Goal: Task Accomplishment & Management: Complete application form

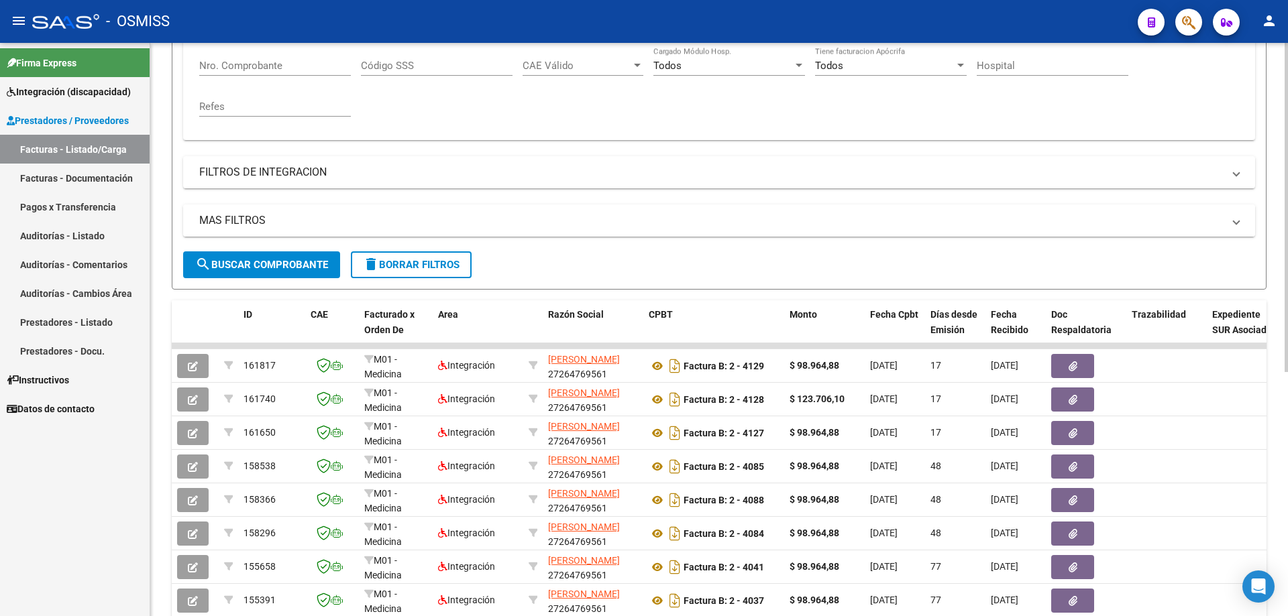
scroll to position [268, 0]
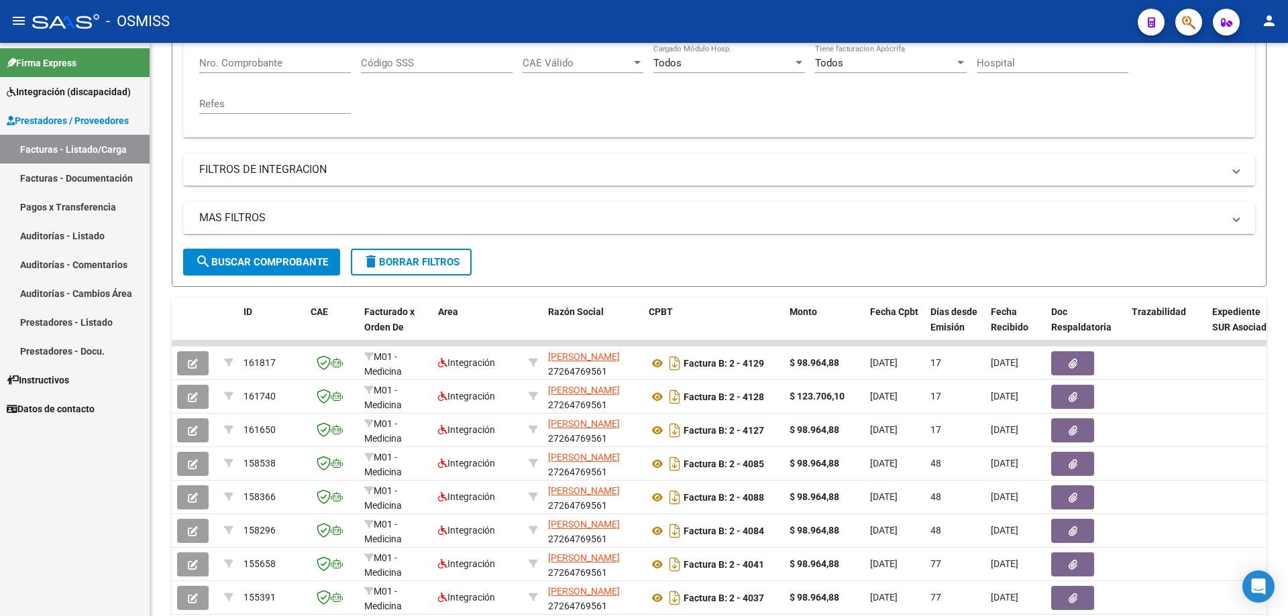
type input "[PERSON_NAME]"
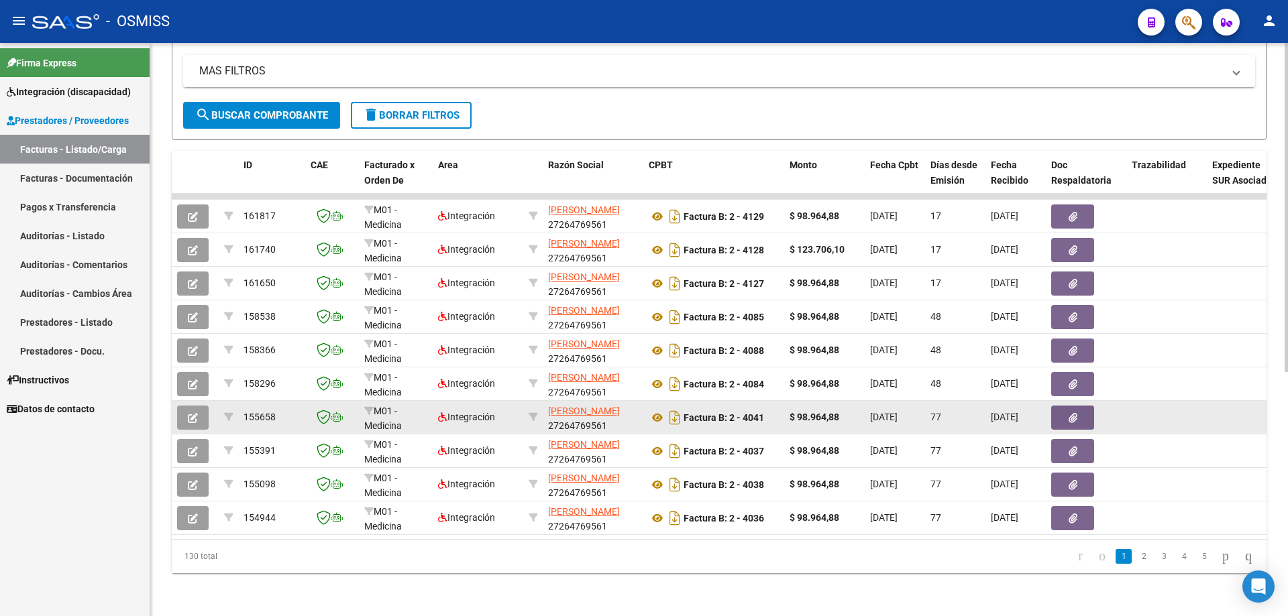
scroll to position [425, 0]
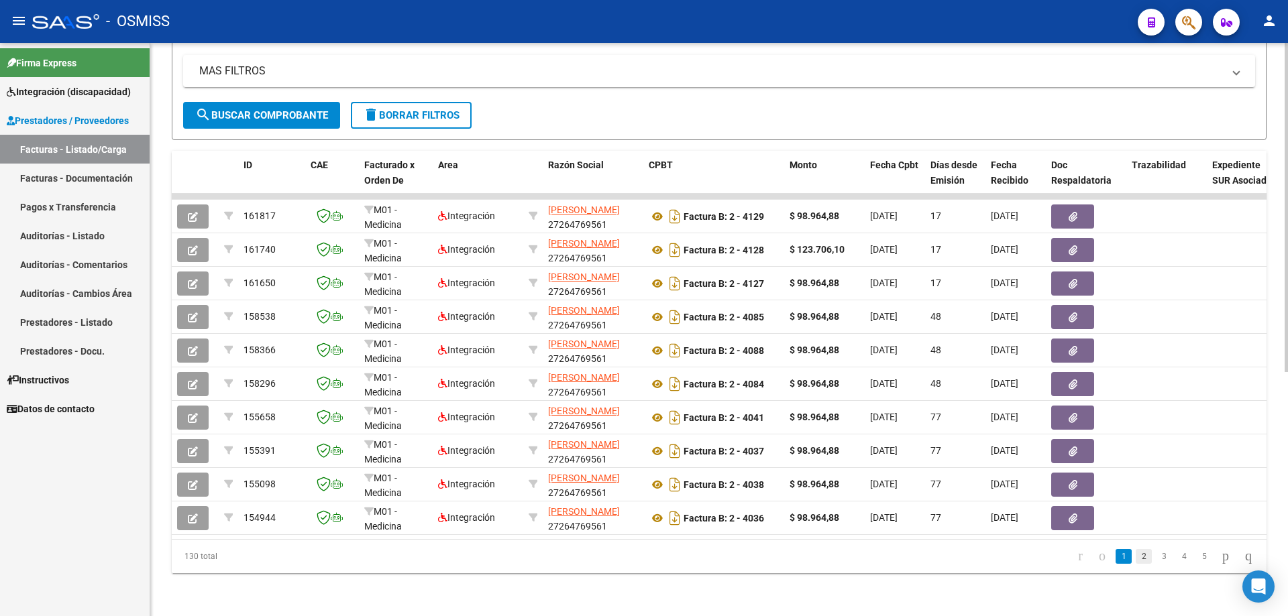
click at [1136, 557] on link "2" at bounding box center [1144, 556] width 16 height 15
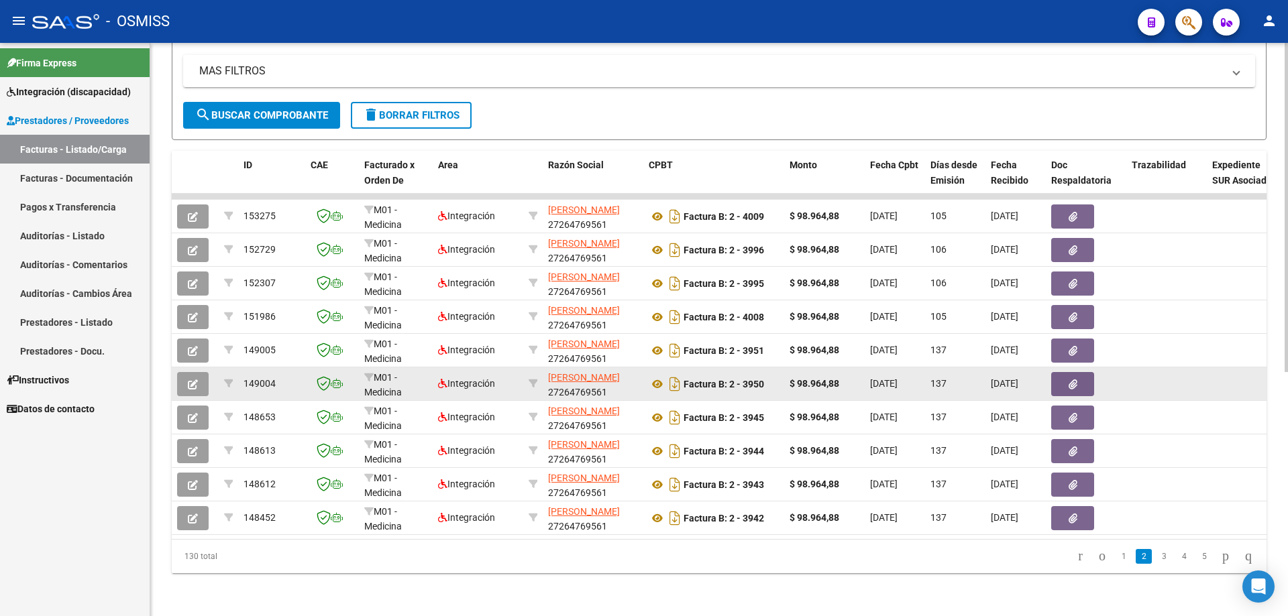
click at [191, 380] on icon "button" at bounding box center [193, 385] width 10 height 10
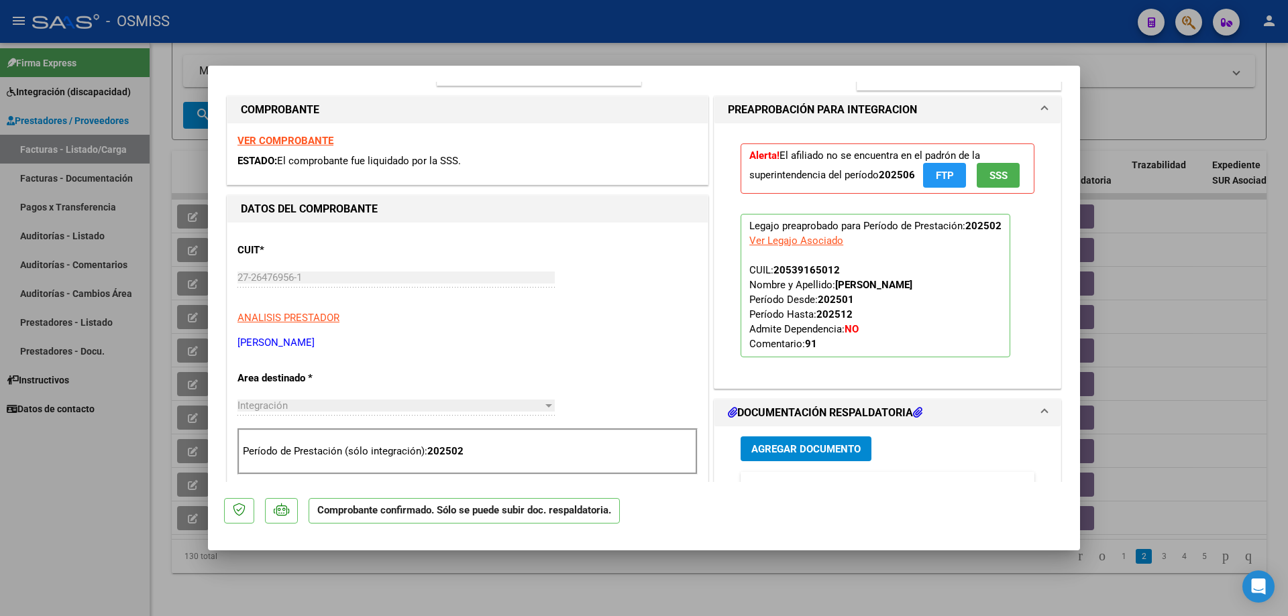
scroll to position [0, 0]
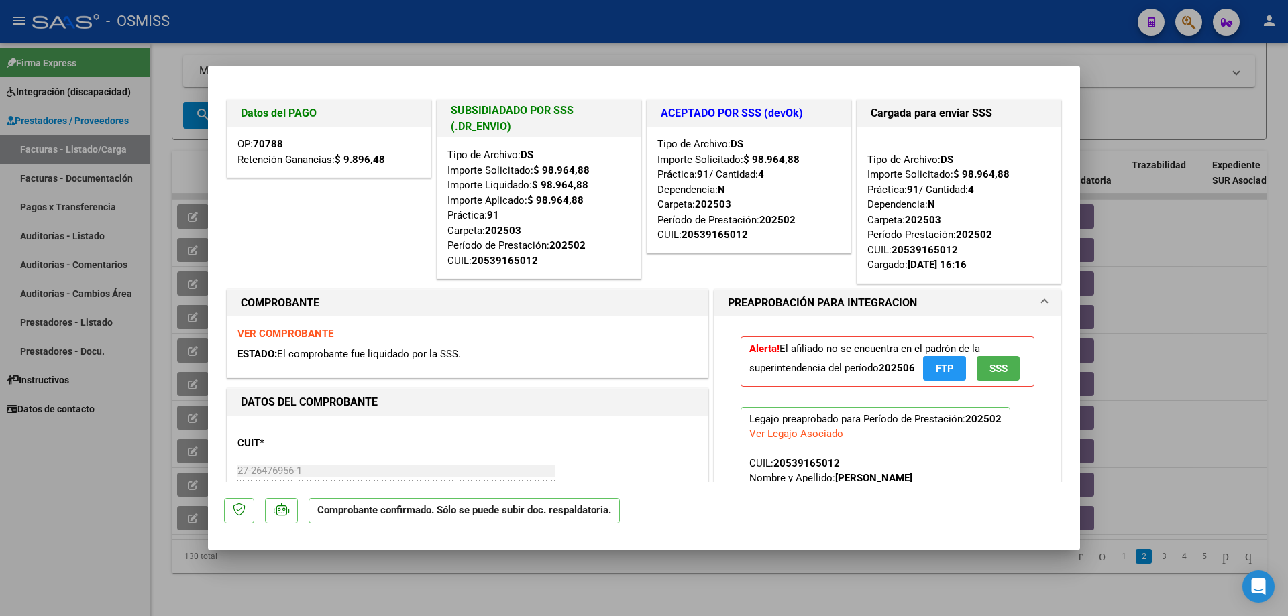
type input "$ 0,00"
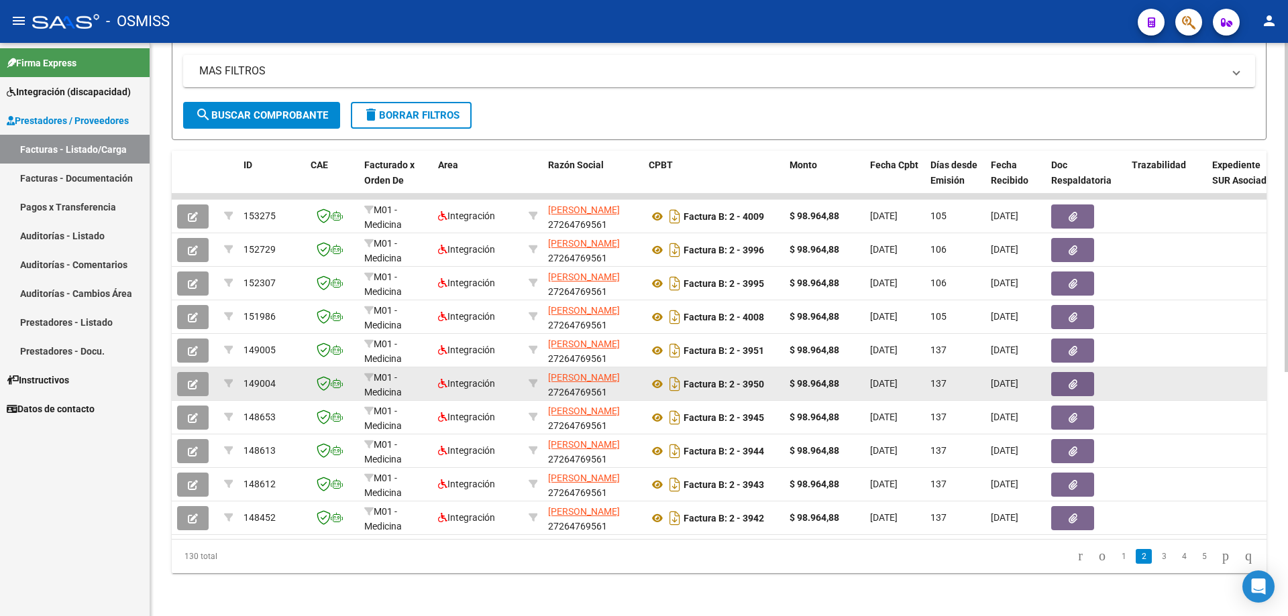
click at [193, 380] on icon "button" at bounding box center [193, 385] width 10 height 10
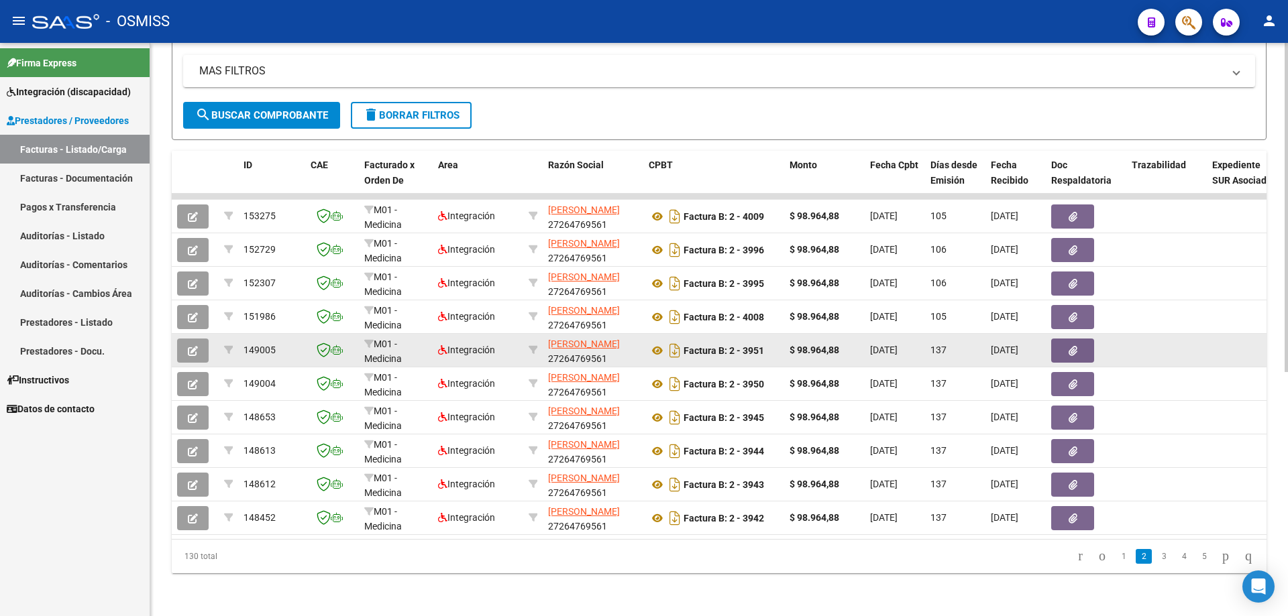
click at [193, 346] on icon "button" at bounding box center [193, 351] width 10 height 10
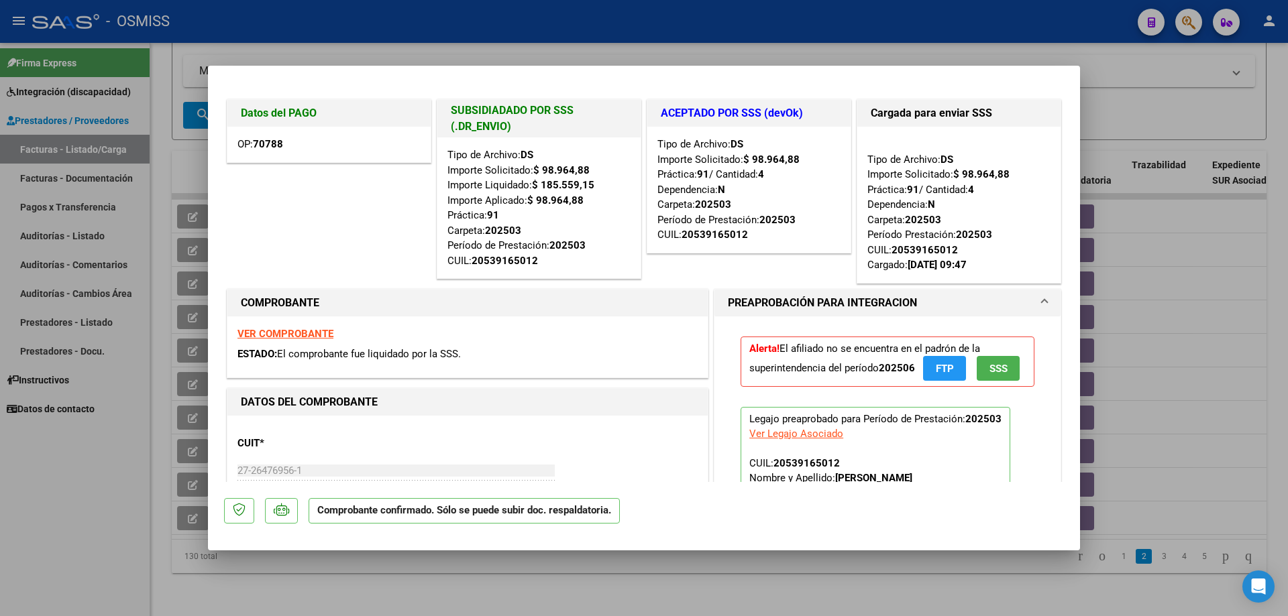
type input "$ 0,00"
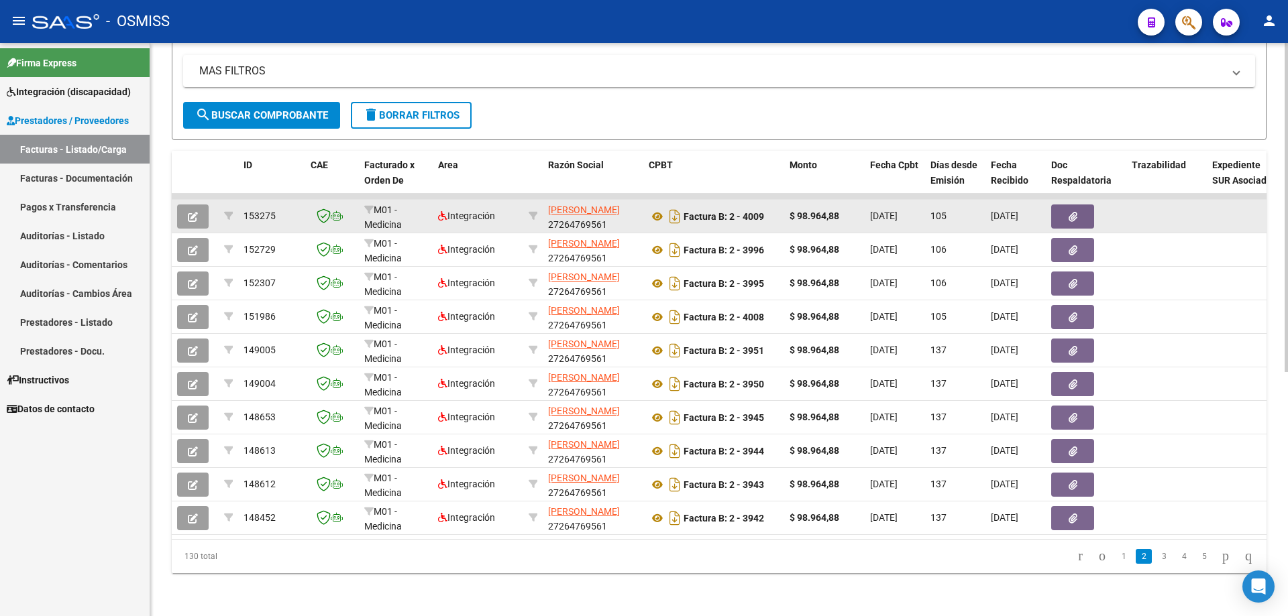
click at [191, 212] on icon "button" at bounding box center [193, 217] width 10 height 10
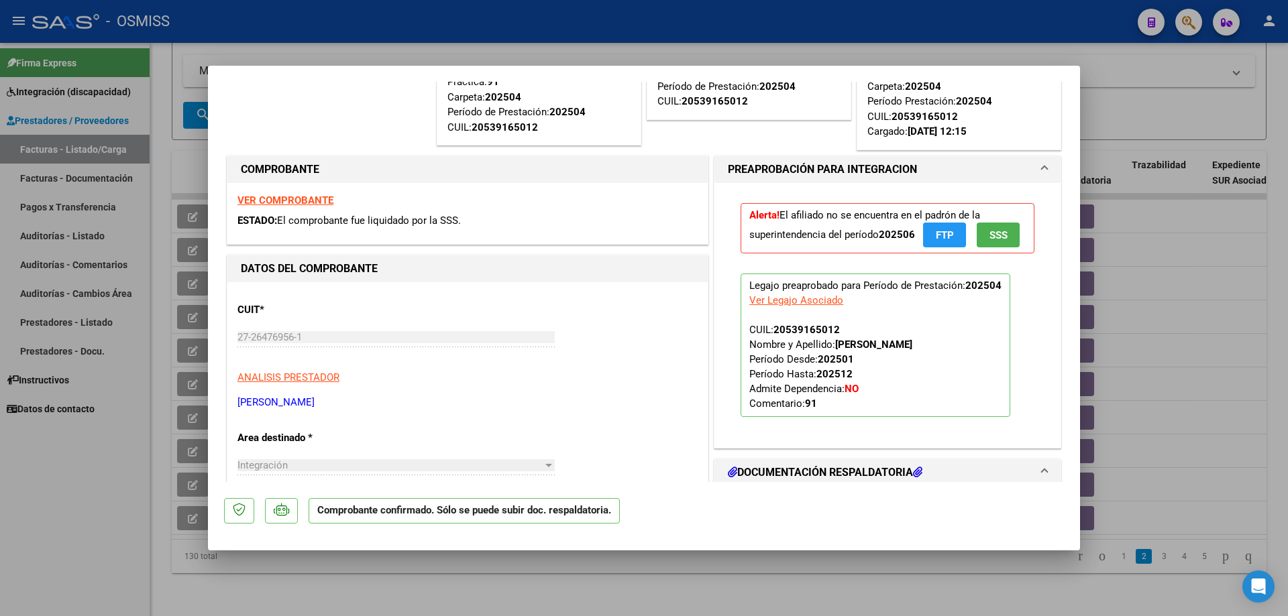
scroll to position [134, 0]
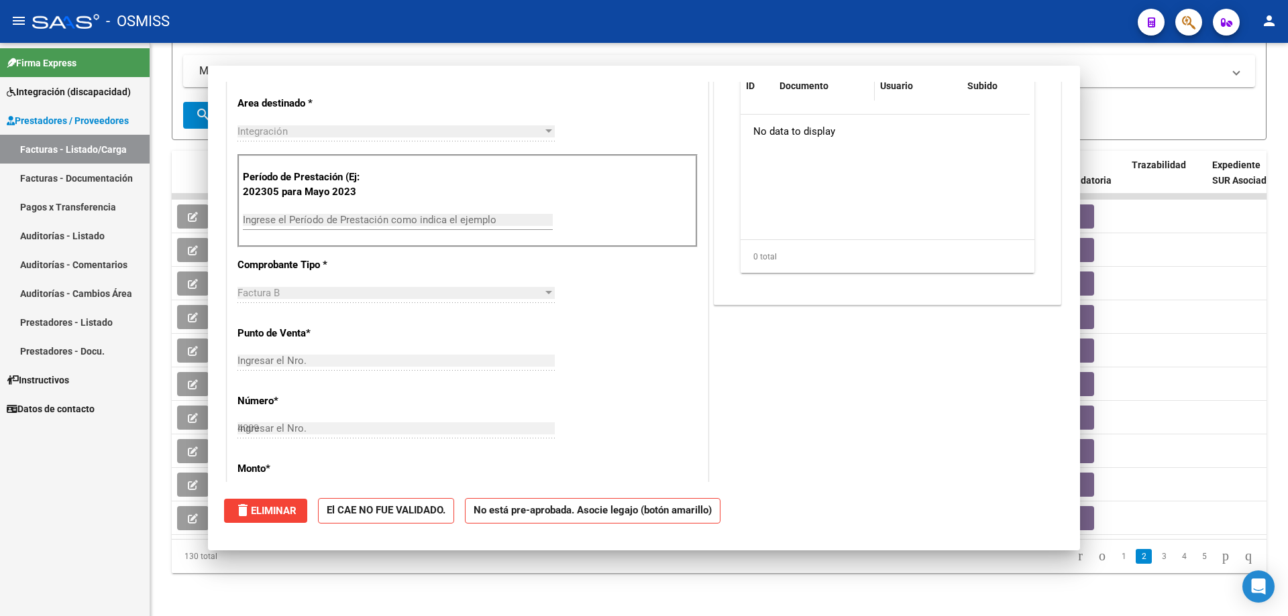
type input "$ 0,00"
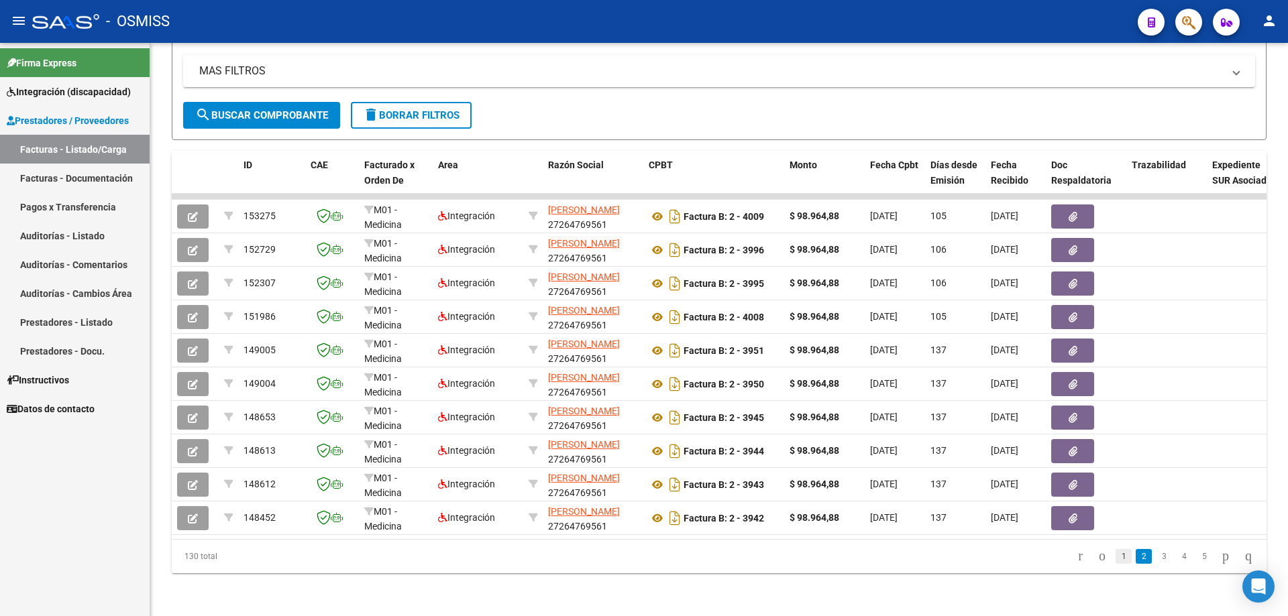
click at [1116, 557] on link "1" at bounding box center [1124, 556] width 16 height 15
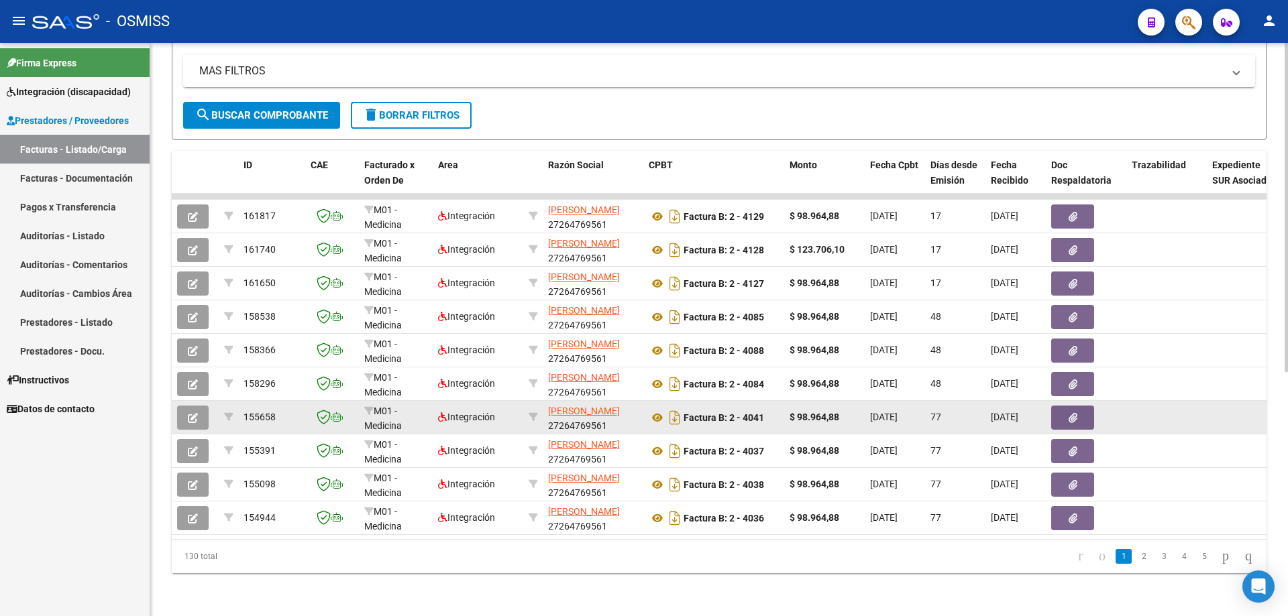
click at [190, 413] on icon "button" at bounding box center [193, 418] width 10 height 10
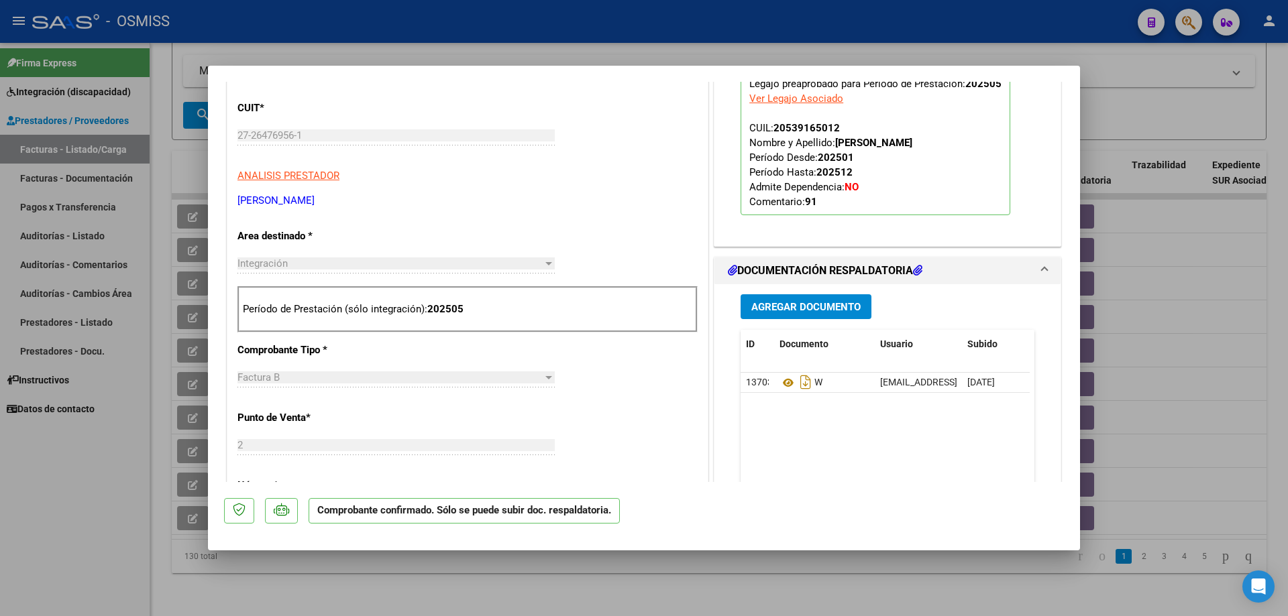
scroll to position [0, 0]
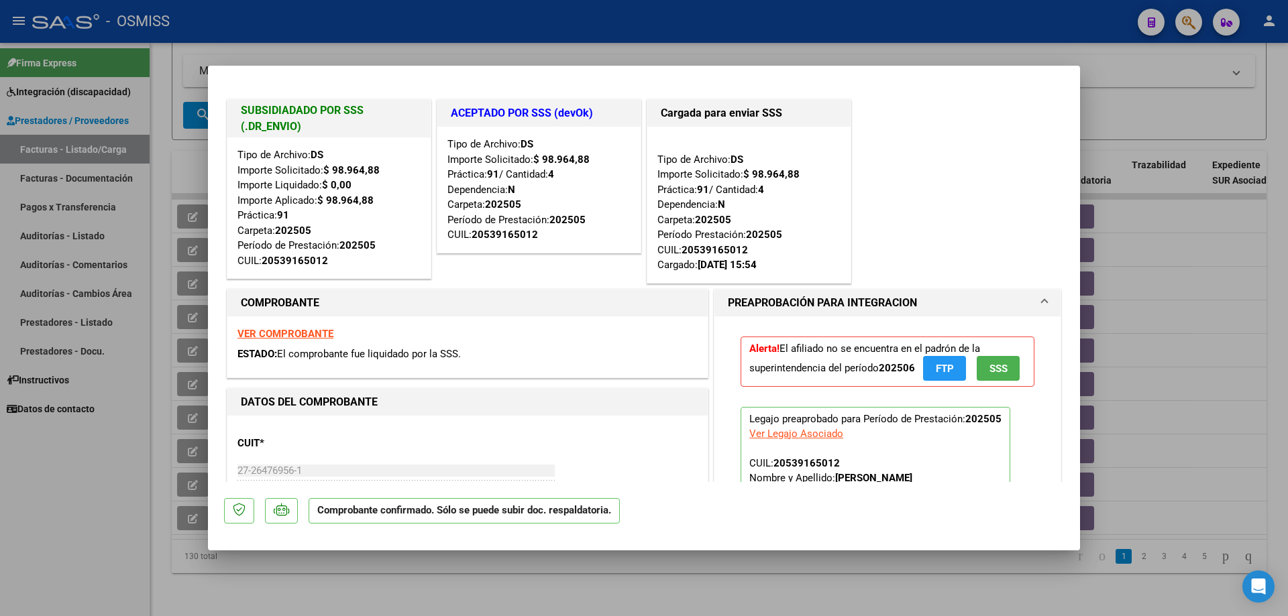
type input "$ 0,00"
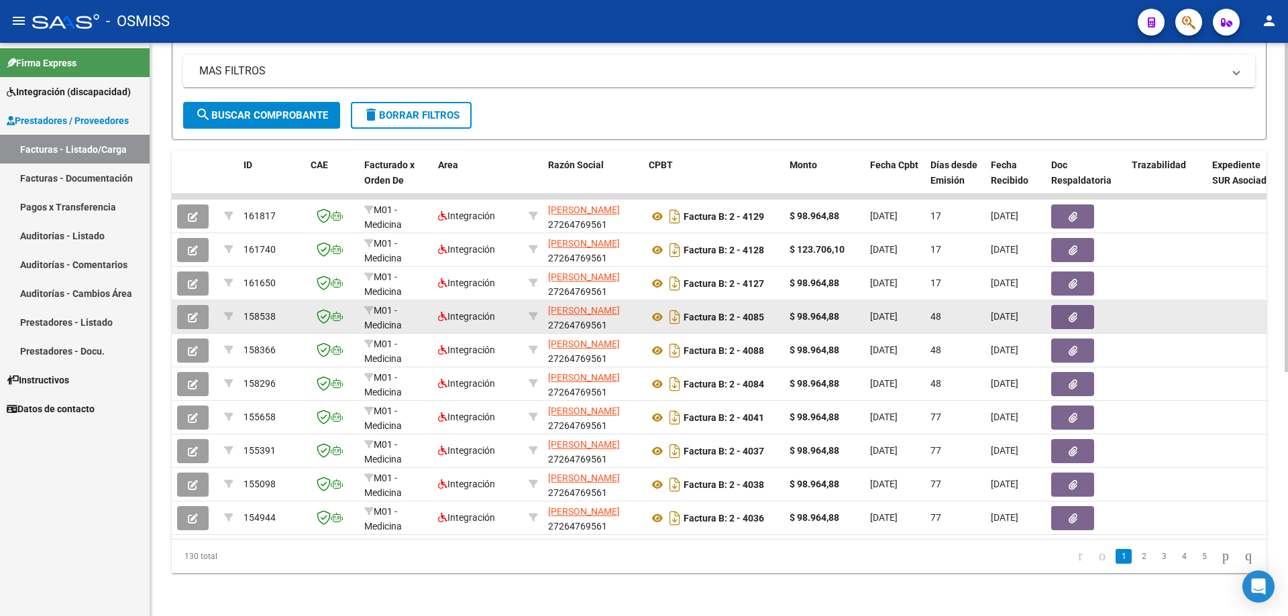
click at [194, 311] on span "button" at bounding box center [193, 317] width 10 height 12
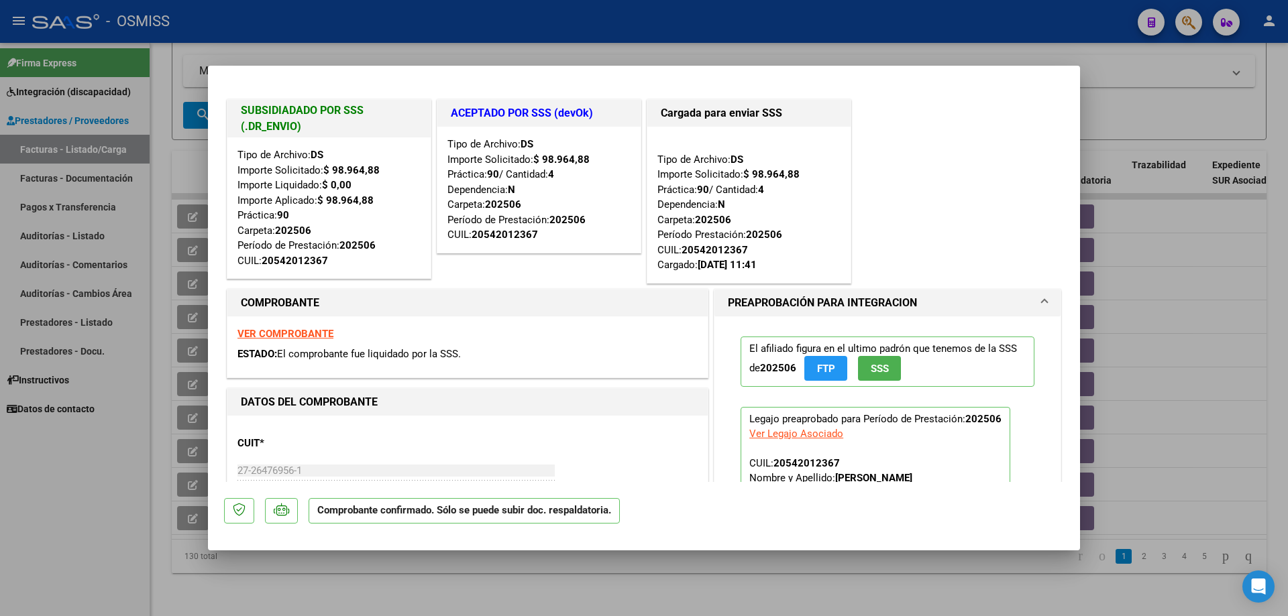
type input "$ 0,00"
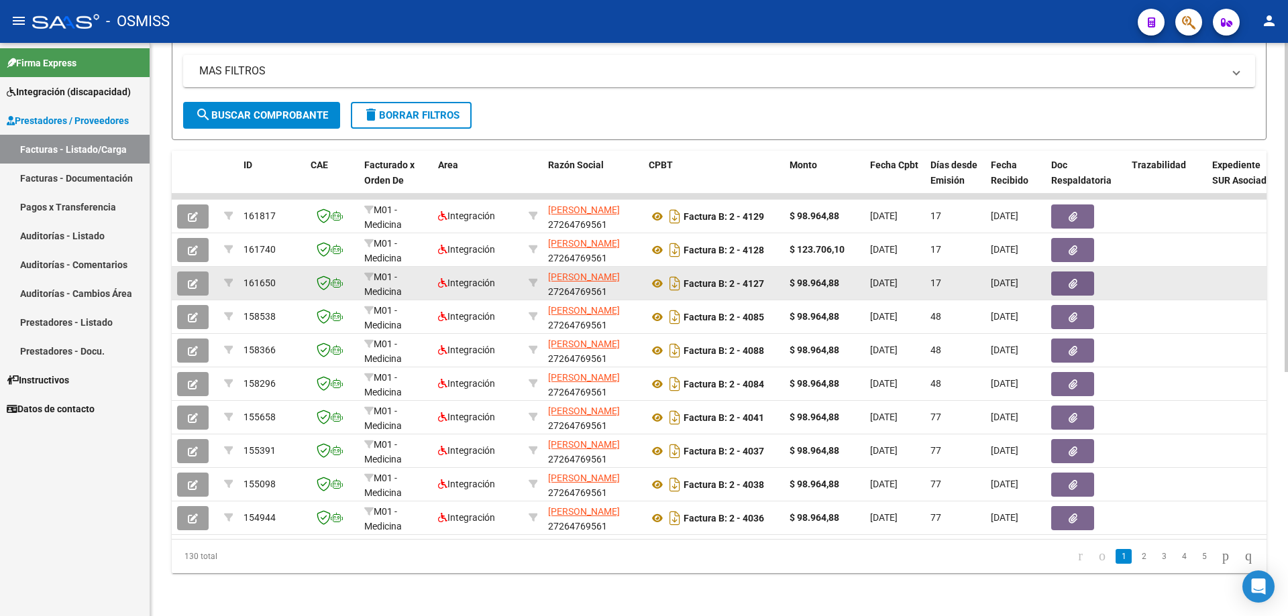
click at [187, 272] on button "button" at bounding box center [193, 284] width 32 height 24
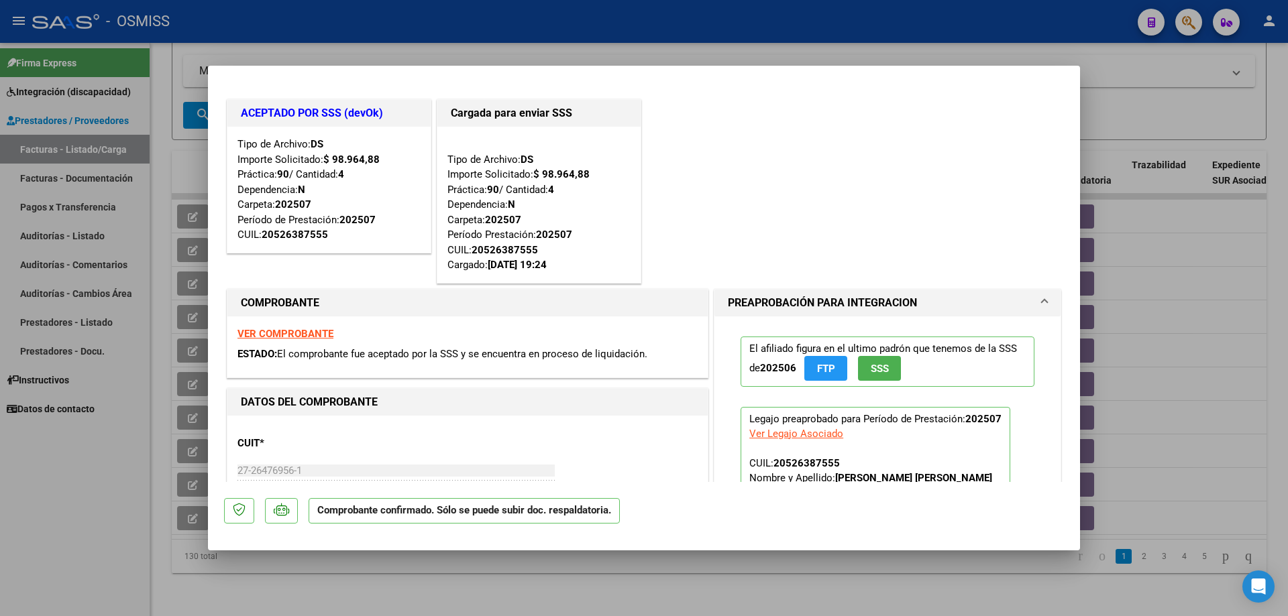
type input "$ 0,00"
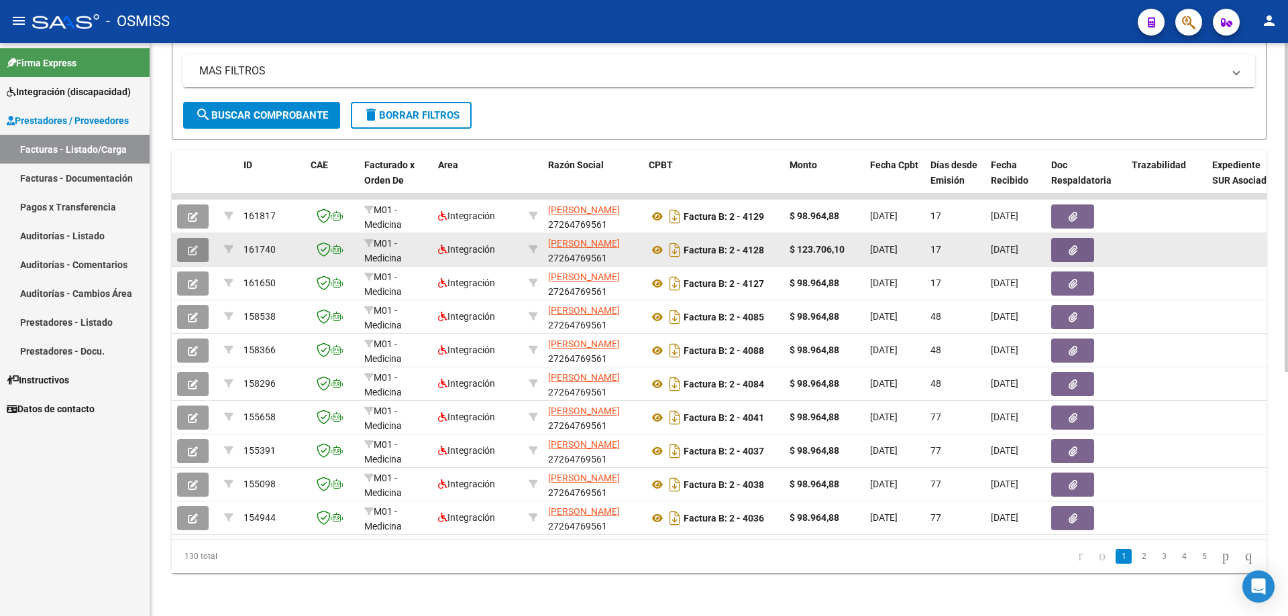
click at [191, 246] on icon "button" at bounding box center [193, 251] width 10 height 10
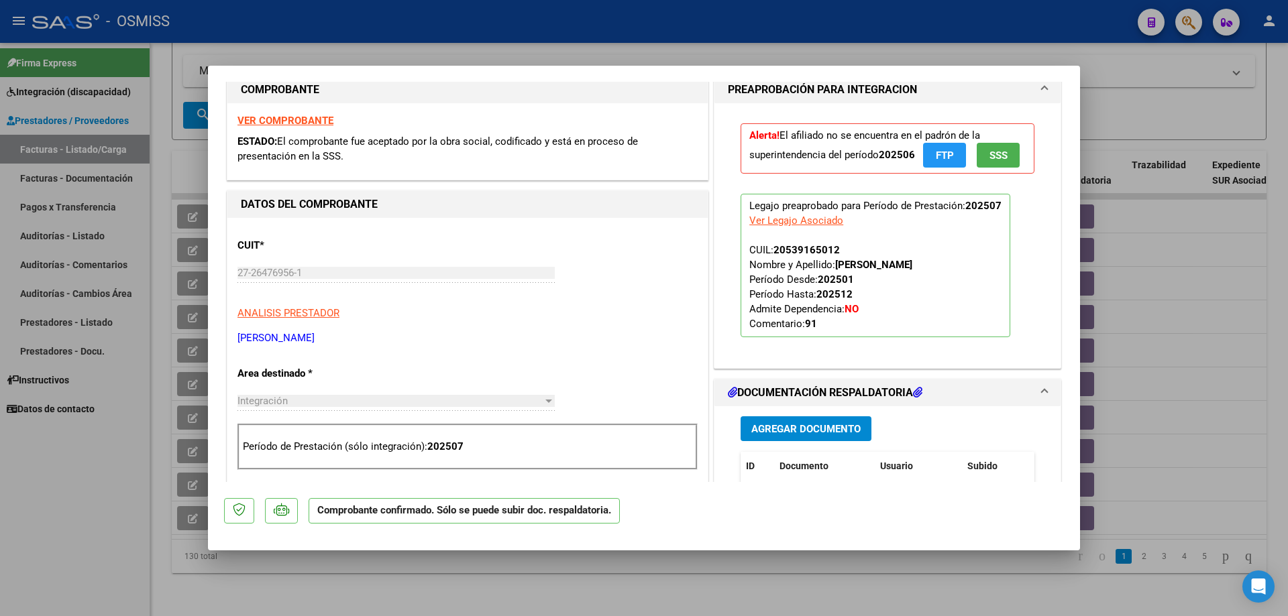
type input "$ 0,00"
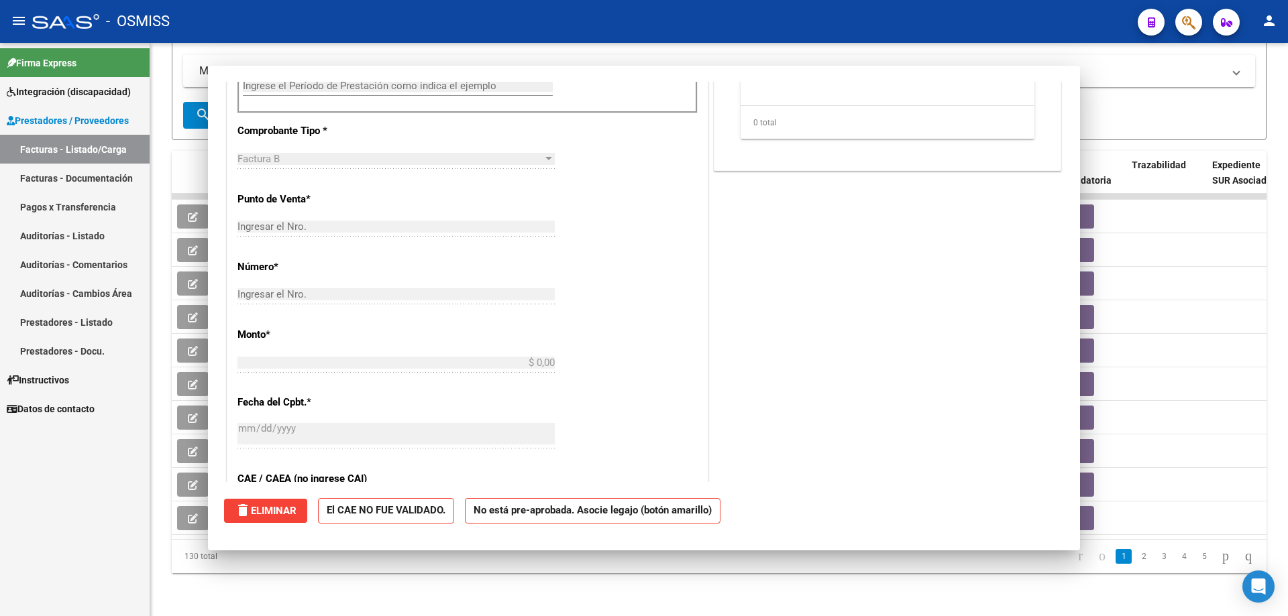
scroll to position [23, 0]
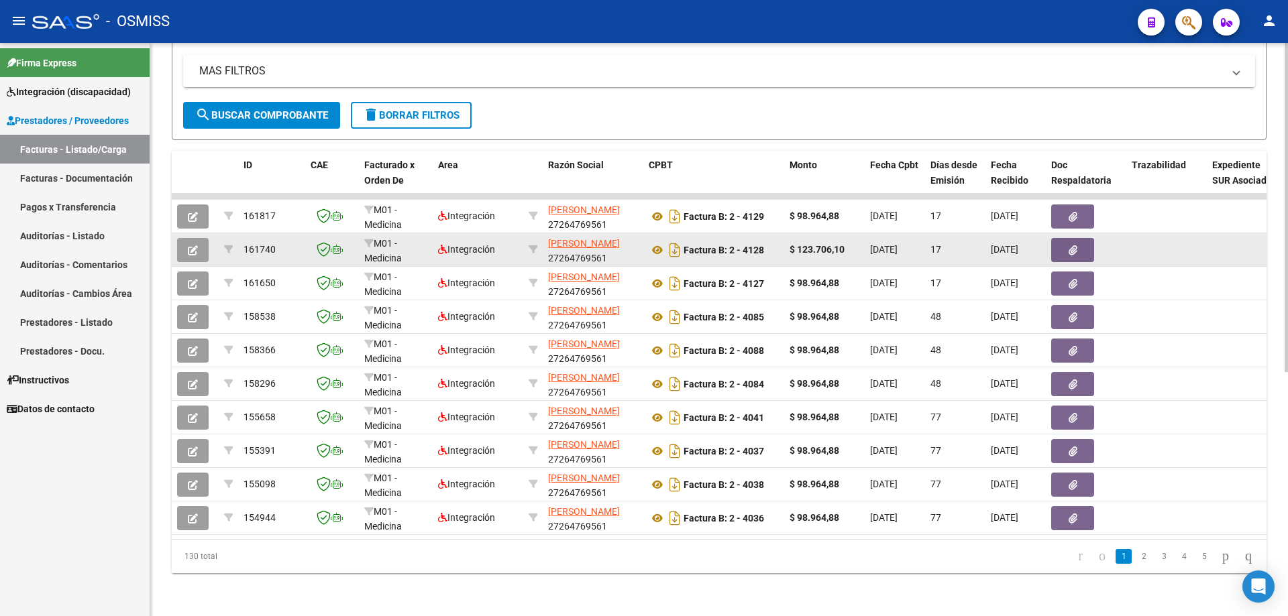
click at [181, 240] on button "button" at bounding box center [193, 250] width 32 height 24
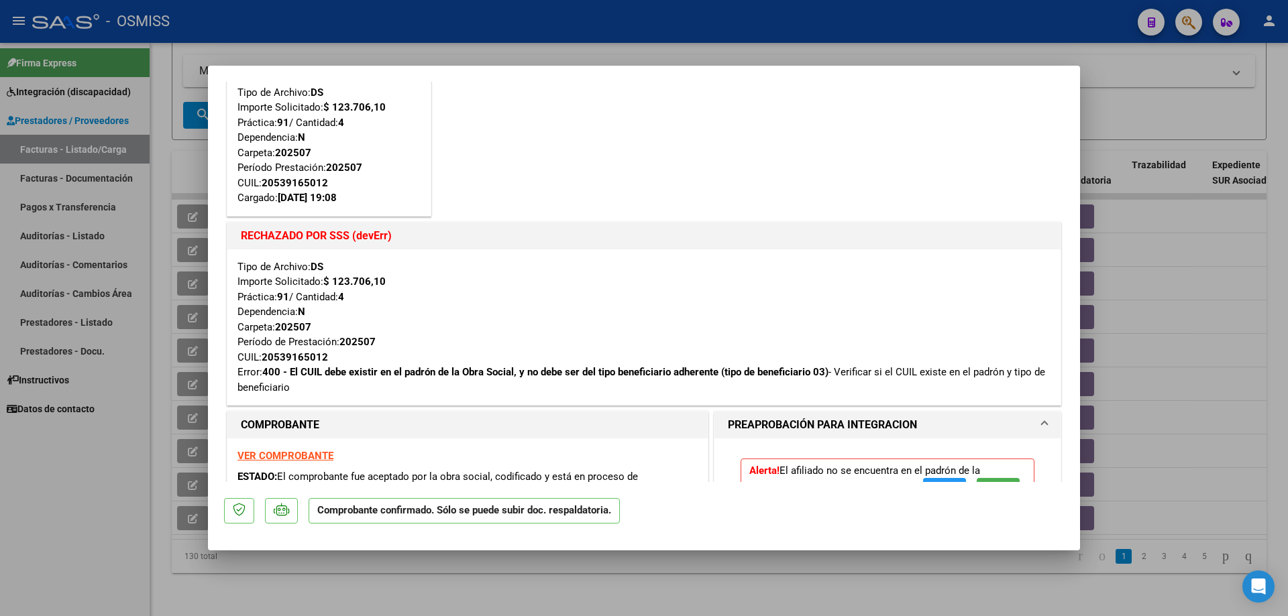
scroll to position [134, 0]
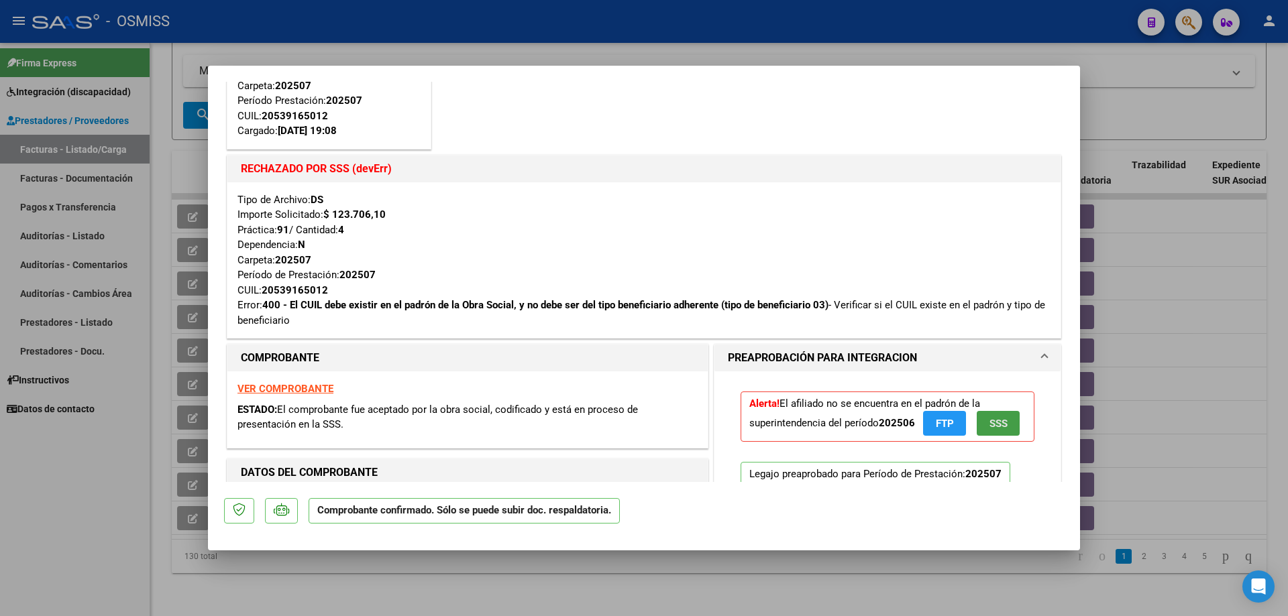
click at [989, 430] on span "SSS" at bounding box center [998, 424] width 18 height 12
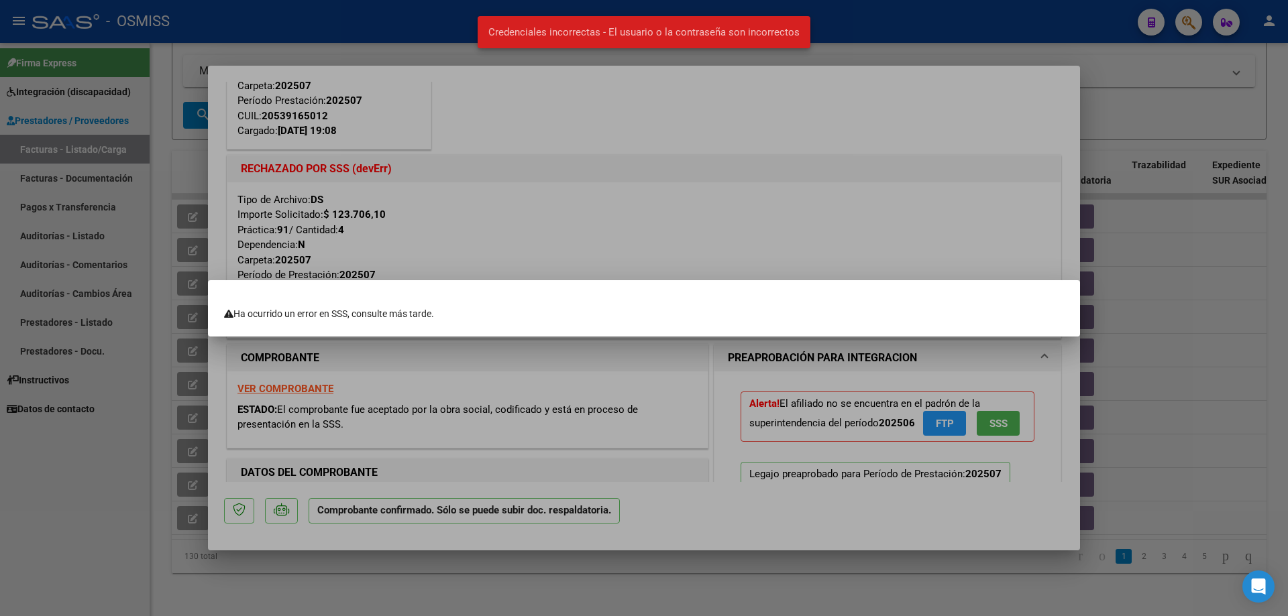
click at [892, 455] on div at bounding box center [644, 308] width 1288 height 616
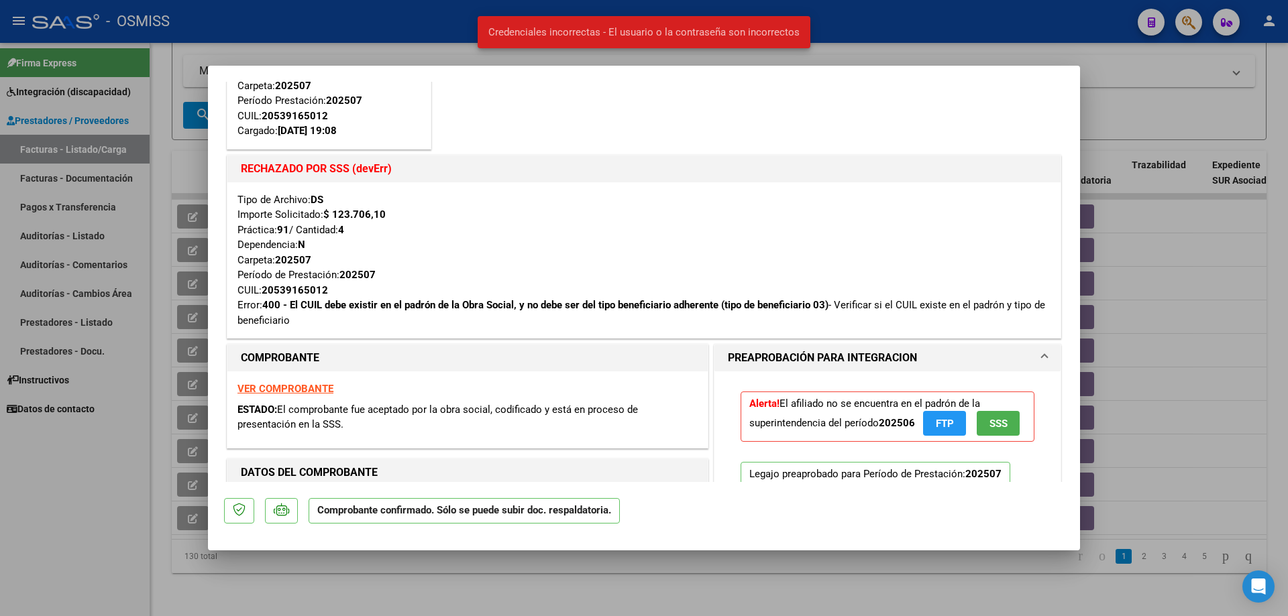
click at [944, 425] on span "FTP" at bounding box center [945, 424] width 18 height 12
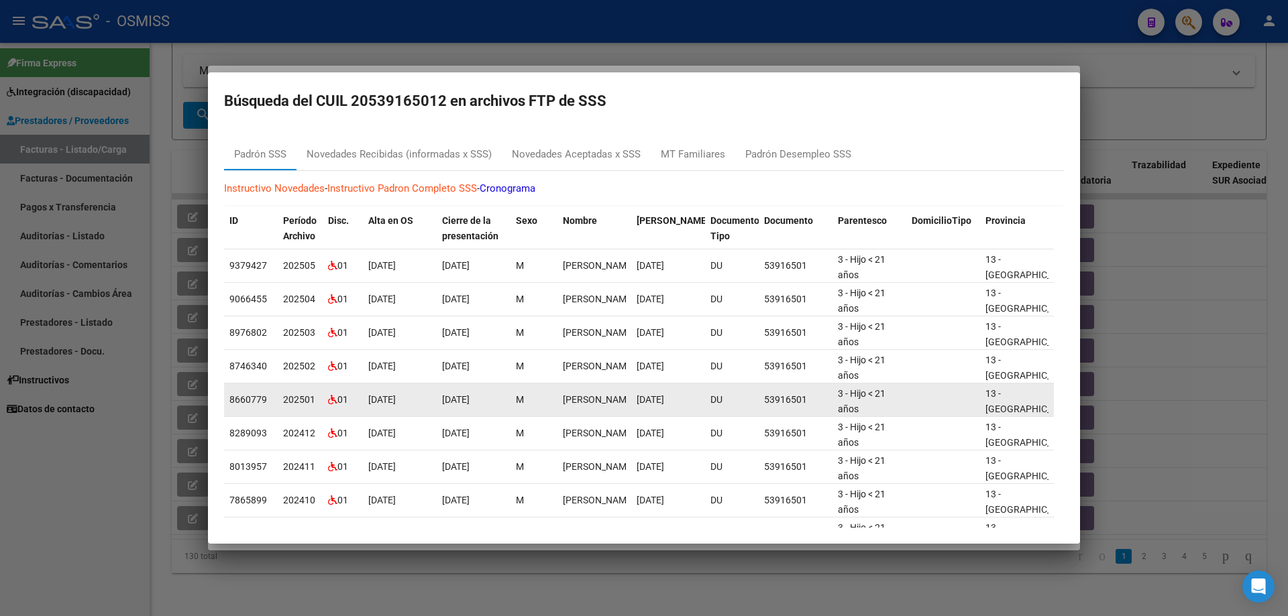
scroll to position [2, 0]
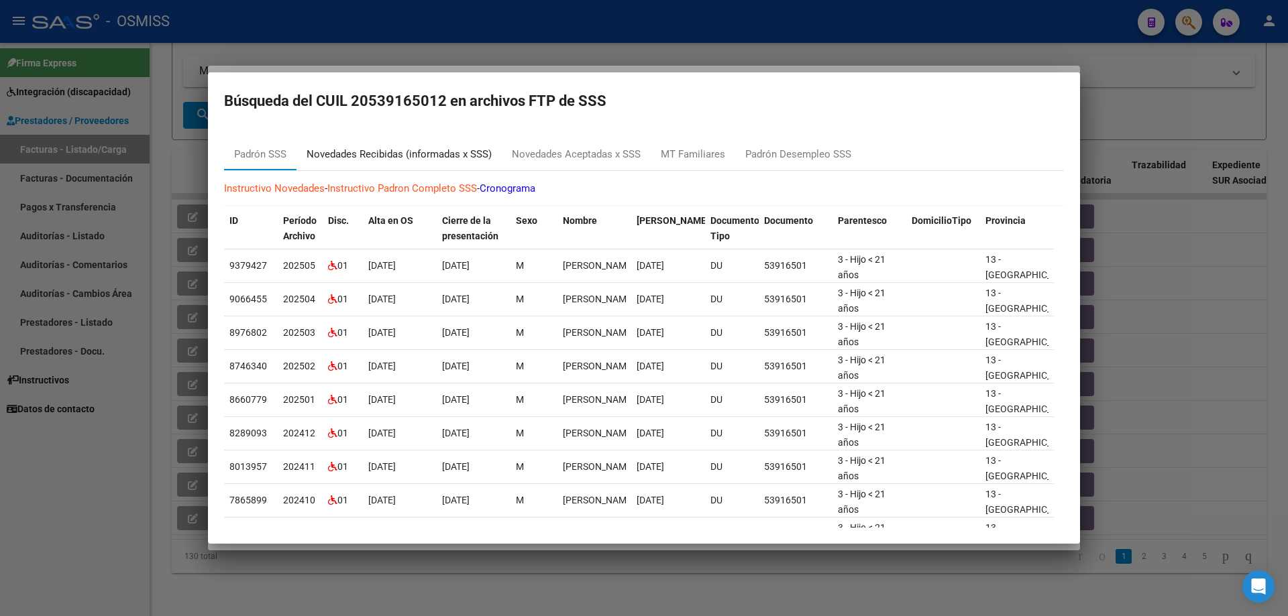
click at [386, 154] on div "Novedades Recibidas (informadas x SSS)" at bounding box center [399, 154] width 185 height 15
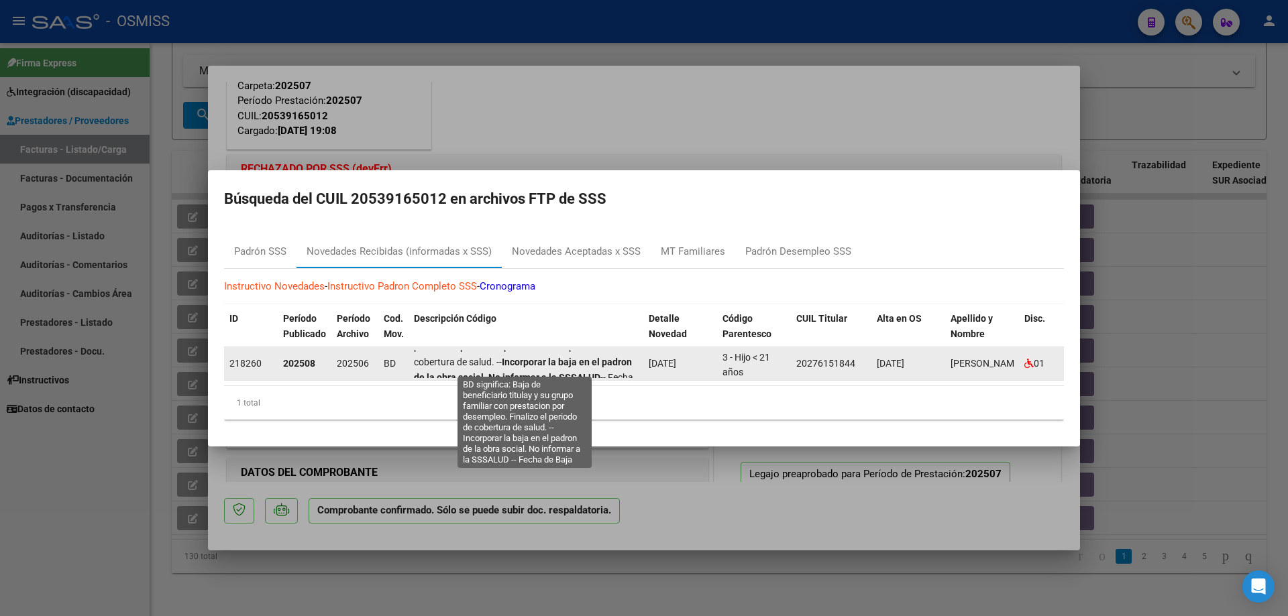
scroll to position [0, 0]
drag, startPoint x: 470, startPoint y: 366, endPoint x: 467, endPoint y: 351, distance: 15.8
click at [467, 351] on div "Baja de beneficiario titulay y su grupo familiar con prestacion por desempleo. …" at bounding box center [526, 364] width 224 height 28
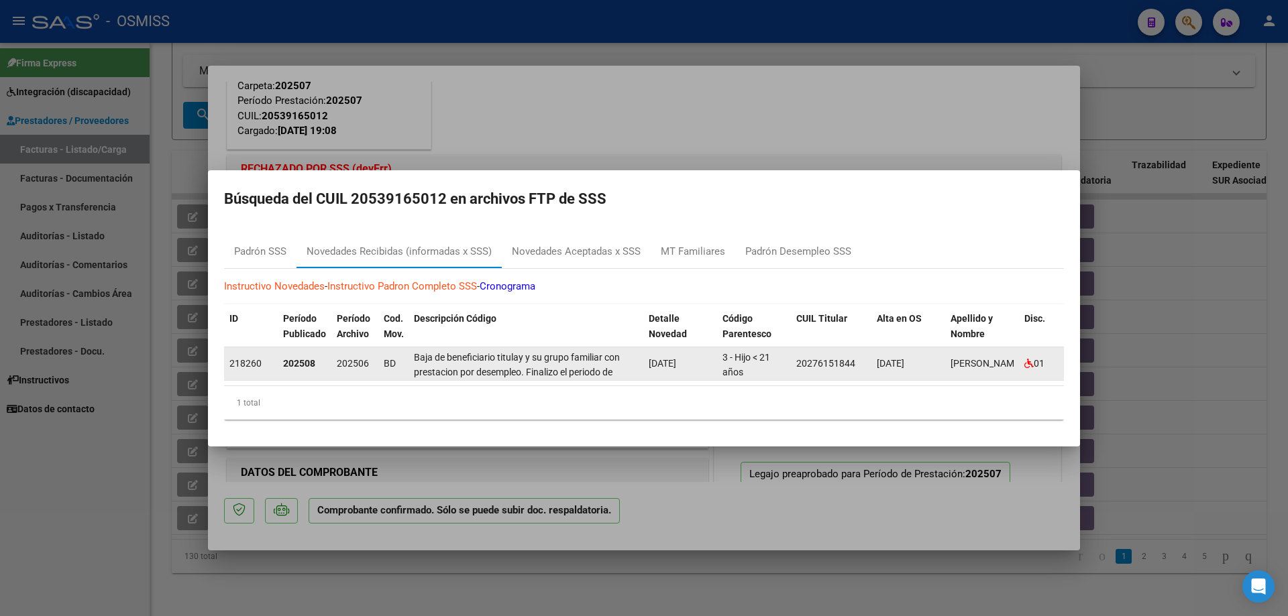
click at [620, 368] on div "Baja de beneficiario titulay y su grupo familiar con prestacion por desempleo. …" at bounding box center [526, 364] width 224 height 28
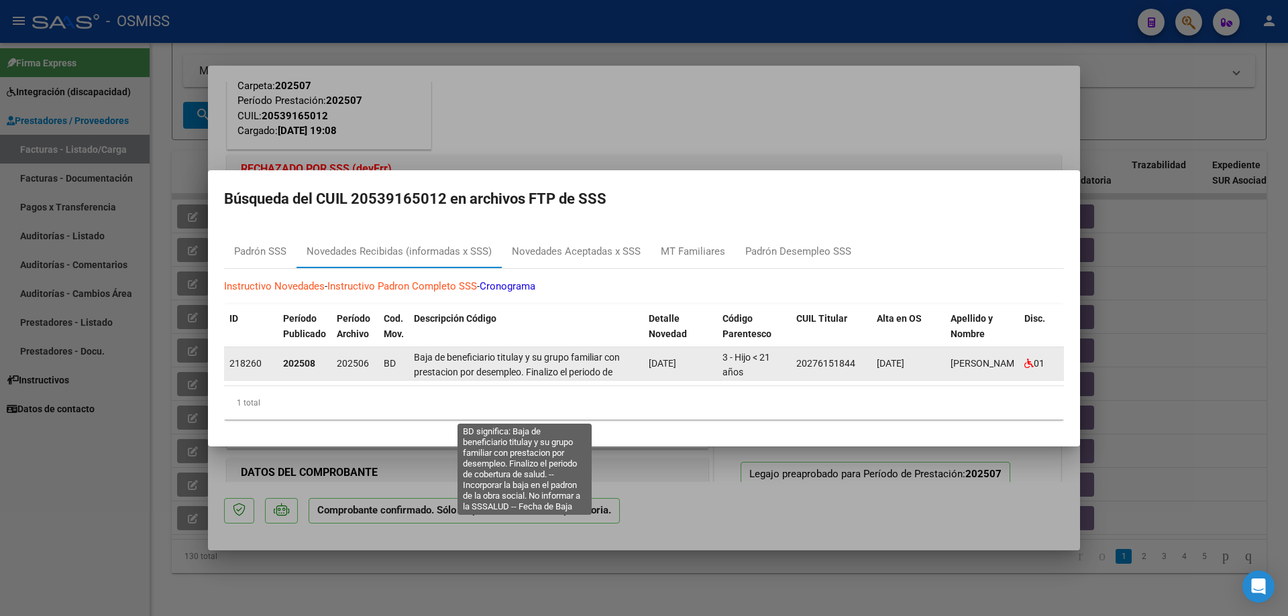
click at [610, 366] on span "Baja de beneficiario titulay y su grupo familiar con prestacion por desempleo. …" at bounding box center [523, 388] width 219 height 72
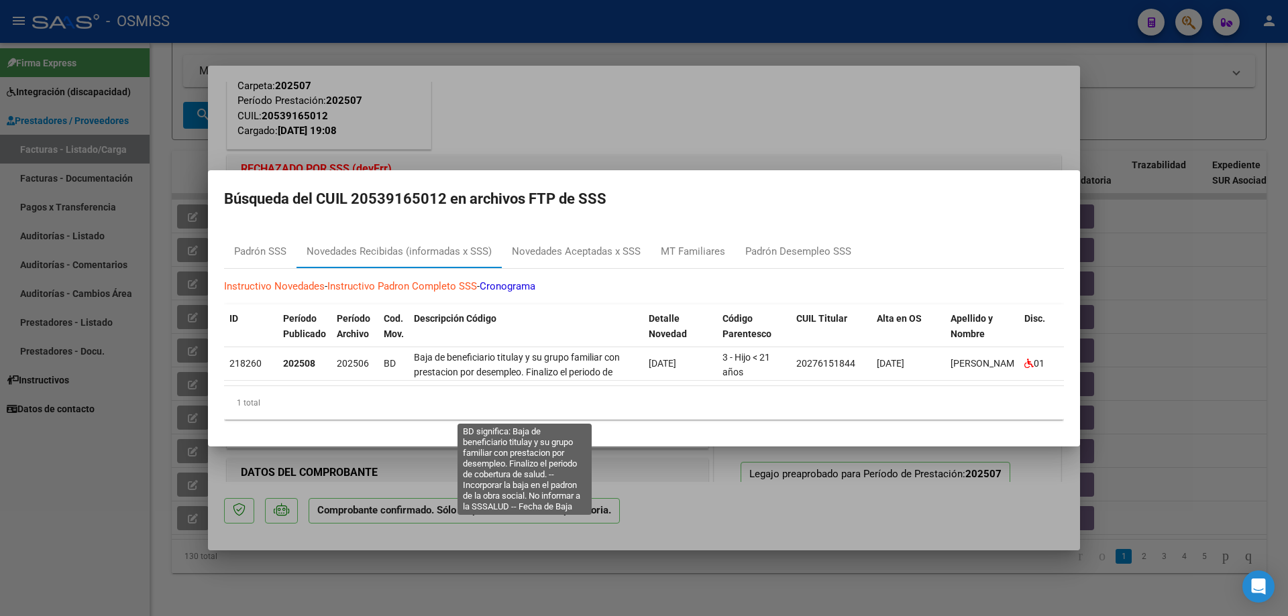
scroll to position [1, 0]
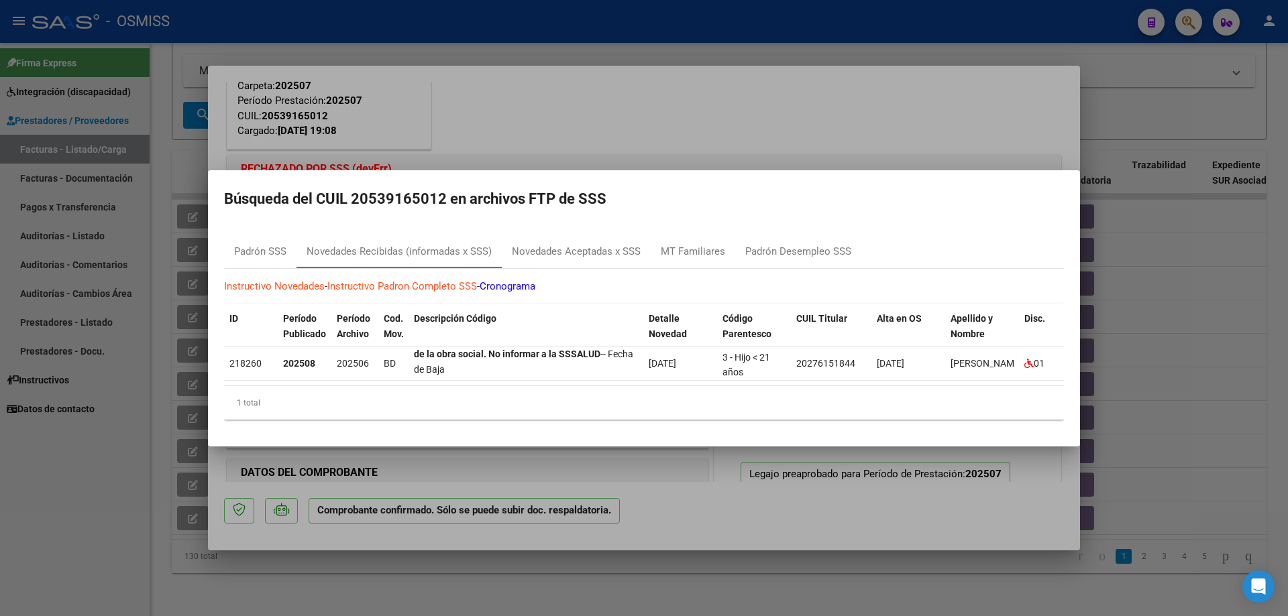
drag, startPoint x: 585, startPoint y: 367, endPoint x: 591, endPoint y: 389, distance: 22.9
click at [591, 386] on datatable-body "218260 202508 202506 BD Baja de beneficiario titulay y su grupo familiar con pr…" at bounding box center [644, 366] width 840 height 38
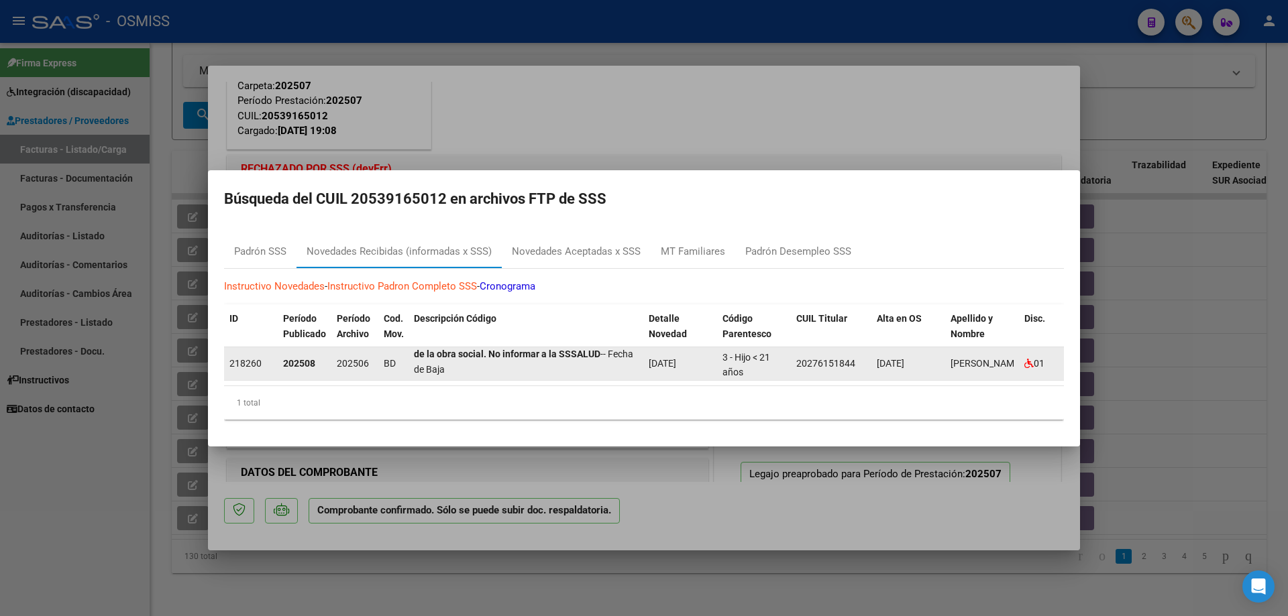
click at [568, 359] on div "Baja de beneficiario titulay y su grupo familiar con prestacion por desempleo. …" at bounding box center [526, 364] width 224 height 28
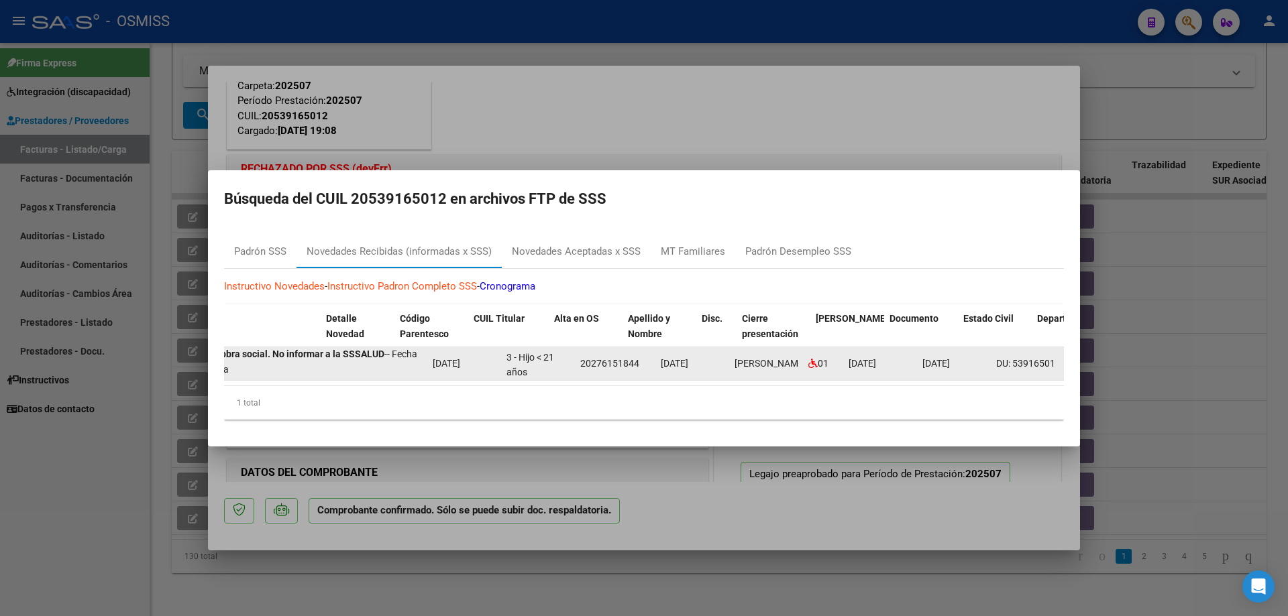
scroll to position [0, 323]
drag, startPoint x: 415, startPoint y: 350, endPoint x: 690, endPoint y: 361, distance: 275.3
click at [690, 361] on div "218260 202508 202506 BD Baja de beneficiario titulay y su grupo familiar con pr…" at bounding box center [820, 364] width 1838 height 34
copy div "Baja de beneficiario titulay y su grupo familiar con prestacion por desempleo. …"
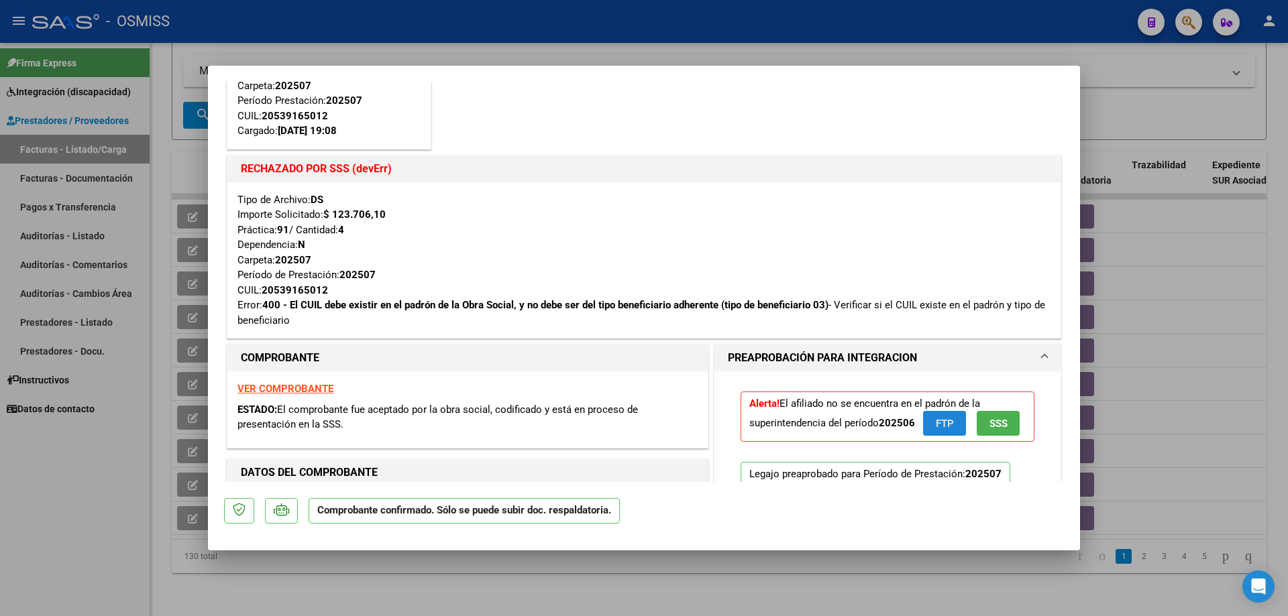
type input "$ 0,00"
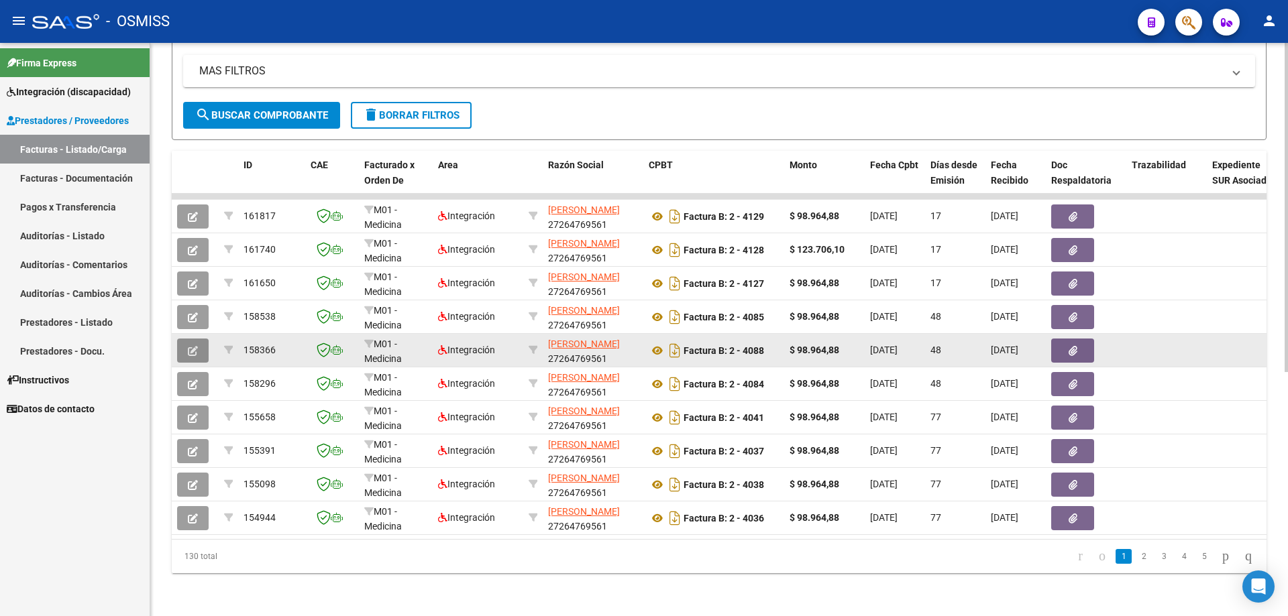
click at [188, 346] on icon "button" at bounding box center [193, 351] width 10 height 10
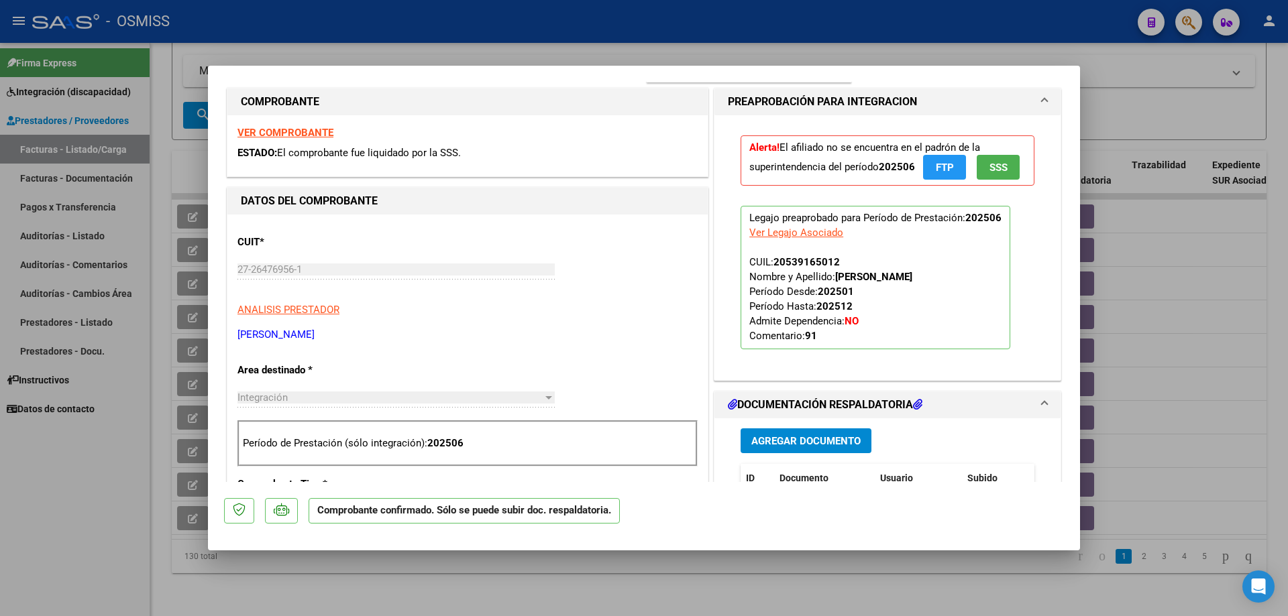
scroll to position [0, 0]
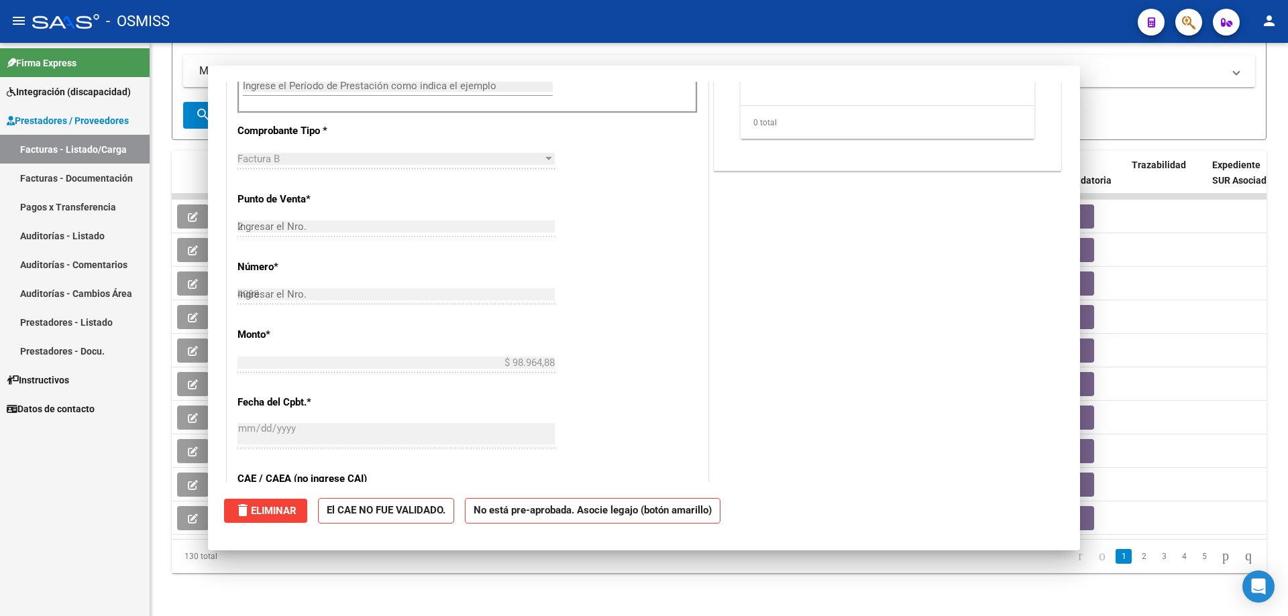
type input "$ 0,00"
